Goal: Check status: Check status

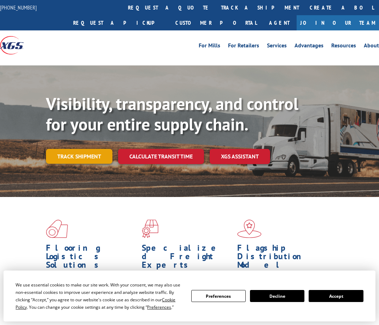
click at [93, 153] on link "Track shipment" at bounding box center [79, 156] width 66 height 15
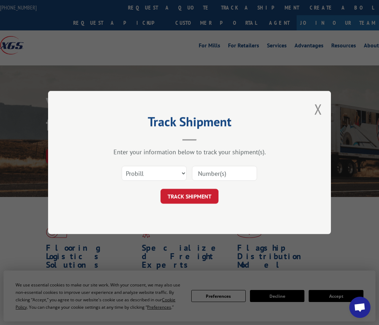
click at [177, 164] on div "Select category... Probill BOL PO" at bounding box center [189, 173] width 212 height 23
click at [210, 174] on input at bounding box center [224, 173] width 65 height 15
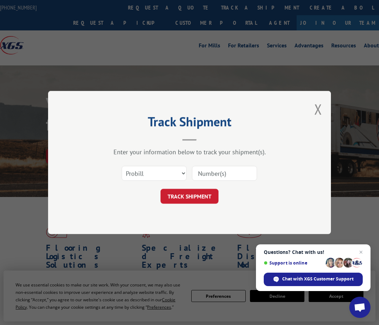
click at [224, 173] on input at bounding box center [224, 173] width 65 height 15
paste input "15095347"
type input "15095347"
click at [197, 190] on button "TRACK SHIPMENT" at bounding box center [189, 196] width 58 height 15
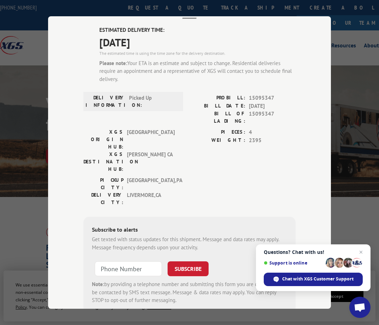
scroll to position [46, 0]
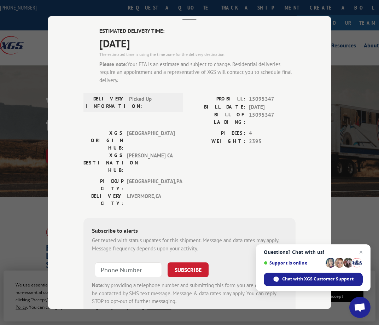
click at [57, 170] on div "Track Shipment ESTIMATED DELIVERY TIME: 10/17/2025 The estimated time is using …" at bounding box center [189, 162] width 283 height 292
click at [40, 182] on div "Track Shipment ESTIMATED DELIVERY TIME: 10/17/2025 The estimated time is using …" at bounding box center [189, 162] width 379 height 325
click at [49, 88] on div "Track Shipment ESTIMATED DELIVERY TIME: 10/17/2025 The estimated time is using …" at bounding box center [189, 162] width 283 height 292
click at [185, 14] on header "Track Shipment" at bounding box center [189, 8] width 212 height 24
click at [8, 49] on div "Track Shipment ESTIMATED DELIVERY TIME: 10/17/2025 The estimated time is using …" at bounding box center [189, 162] width 379 height 325
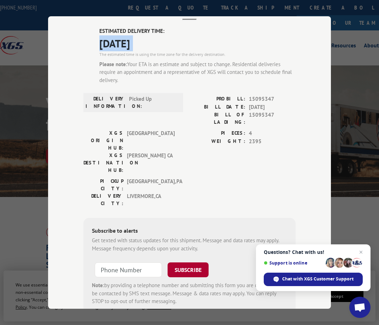
click at [168, 262] on button "SUBSCRIBE" at bounding box center [188, 269] width 41 height 15
click at [359, 251] on span "Close chat" at bounding box center [361, 252] width 9 height 9
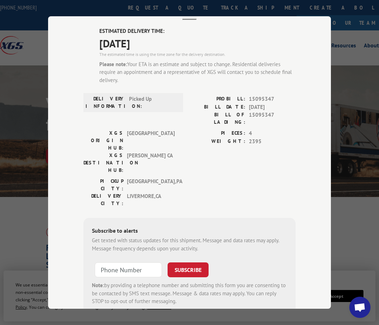
click at [360, 233] on div "Track Shipment ESTIMATED DELIVERY TIME: 10/17/2025 The estimated time is using …" at bounding box center [189, 162] width 379 height 325
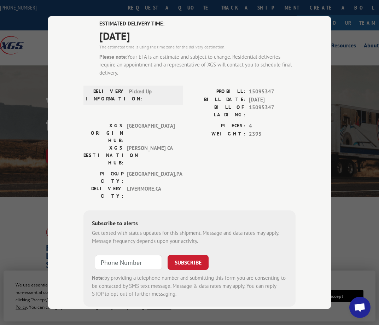
click at [326, 214] on div "Track Shipment ESTIMATED DELIVERY TIME: 10/17/2025 The estimated time is using …" at bounding box center [189, 162] width 283 height 292
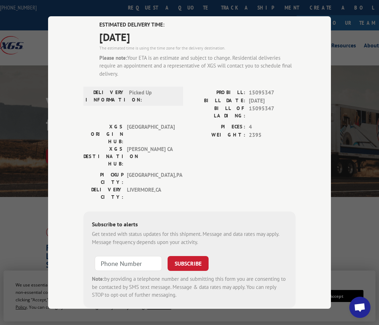
click at [366, 183] on div "Track Shipment ESTIMATED DELIVERY TIME: 10/17/2025 The estimated time is using …" at bounding box center [189, 162] width 379 height 325
click at [365, 183] on div "Track Shipment ESTIMATED DELIVERY TIME: 10/17/2025 The estimated time is using …" at bounding box center [189, 162] width 379 height 325
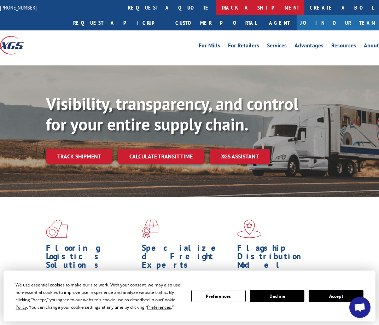
click at [216, 9] on link "track a shipment" at bounding box center [260, 7] width 89 height 15
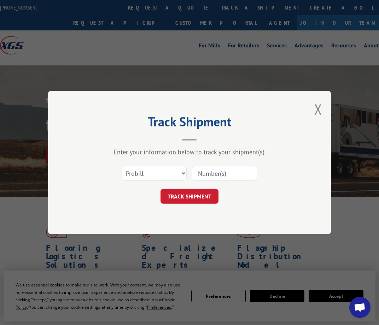
click at [216, 173] on input at bounding box center [224, 173] width 65 height 15
paste input "15095347"
type input "15095347"
click at [205, 194] on button "TRACK SHIPMENT" at bounding box center [189, 196] width 58 height 15
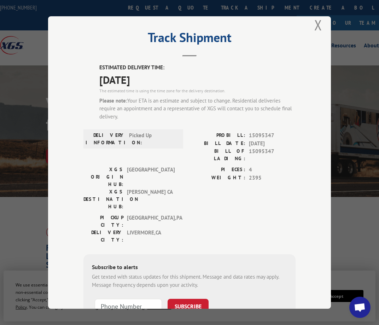
scroll to position [10, 0]
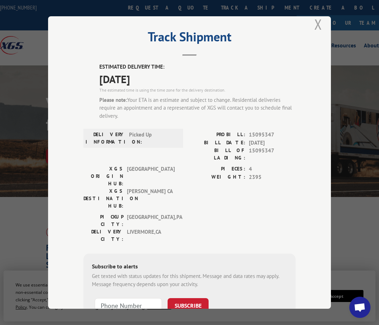
click at [314, 22] on button "Close modal" at bounding box center [318, 24] width 8 height 19
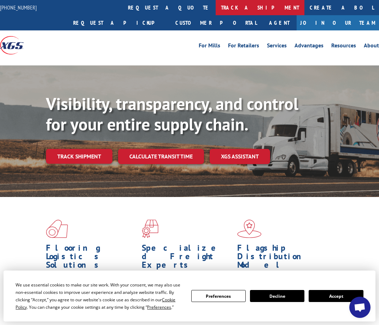
click at [216, 9] on link "track a shipment" at bounding box center [260, 7] width 89 height 15
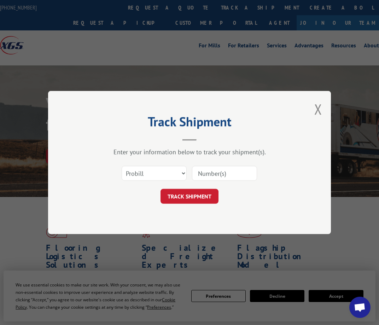
click at [210, 170] on input at bounding box center [224, 173] width 65 height 15
paste input "15095333"
type input "15095333"
click at [186, 192] on button "TRACK SHIPMENT" at bounding box center [189, 196] width 58 height 15
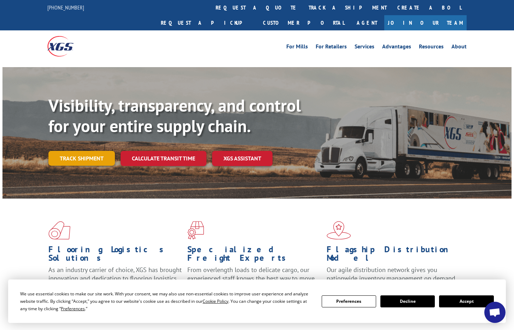
click at [86, 151] on link "Track shipment" at bounding box center [81, 158] width 66 height 15
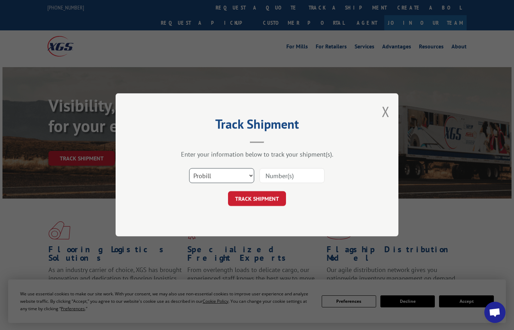
click at [231, 181] on select "Select category... Probill BOL PO" at bounding box center [221, 176] width 65 height 15
click at [276, 173] on input at bounding box center [291, 176] width 65 height 15
paste input "15095333"
type input "15095333"
click at [265, 195] on button "TRACK SHIPMENT" at bounding box center [257, 199] width 58 height 15
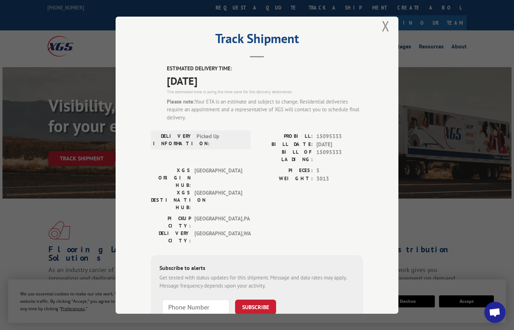
scroll to position [53, 0]
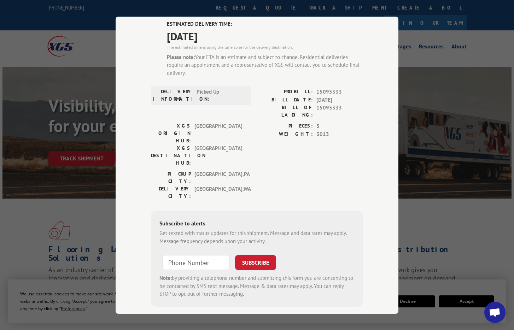
click at [82, 142] on div "Track Shipment ESTIMATED DELIVERY TIME: 10/17/2025 The estimated time is using …" at bounding box center [257, 165] width 514 height 330
